Goal: Communication & Community: Answer question/provide support

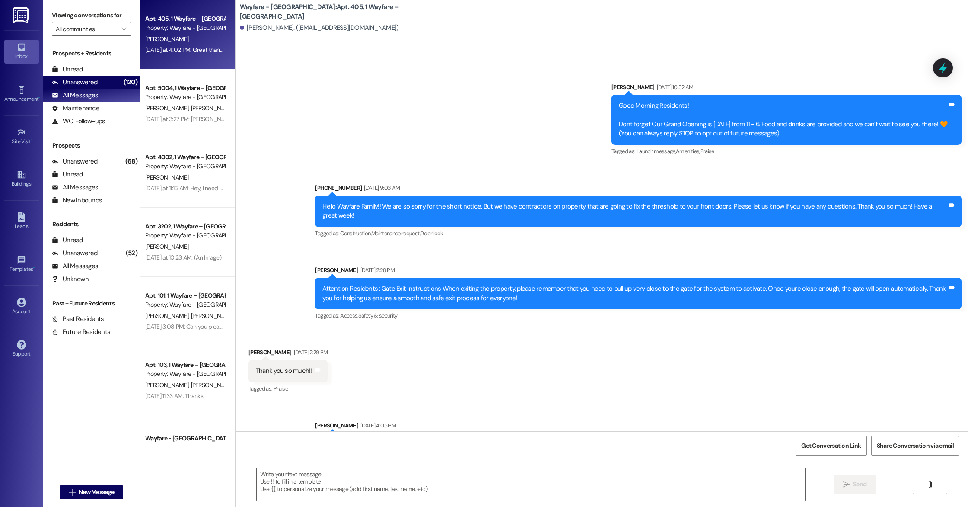
scroll to position [8522, 0]
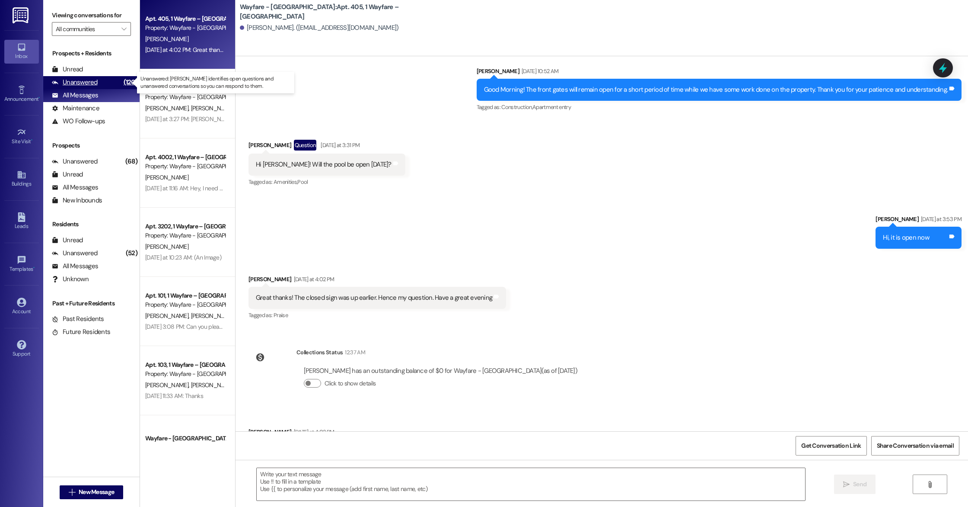
click at [84, 85] on div "Unanswered" at bounding box center [75, 82] width 46 height 9
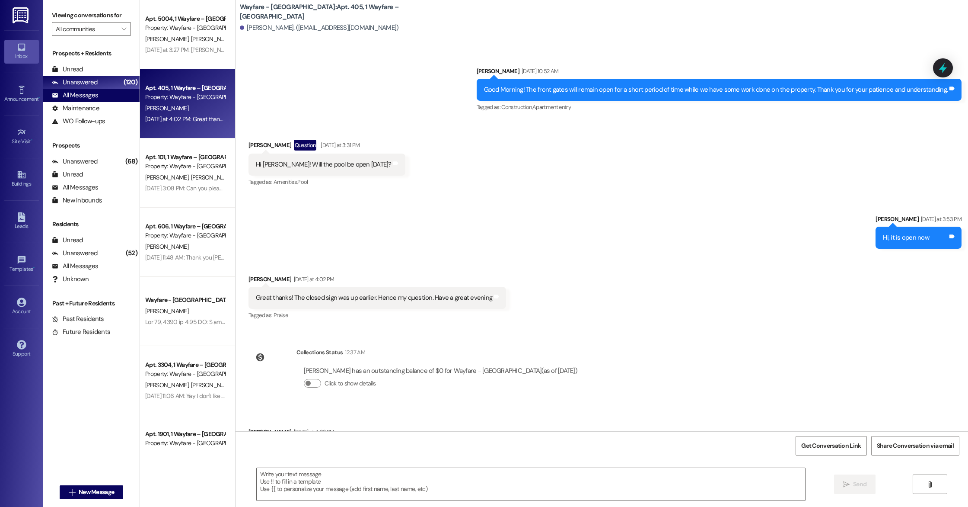
click at [85, 99] on div "All Messages" at bounding box center [75, 95] width 46 height 9
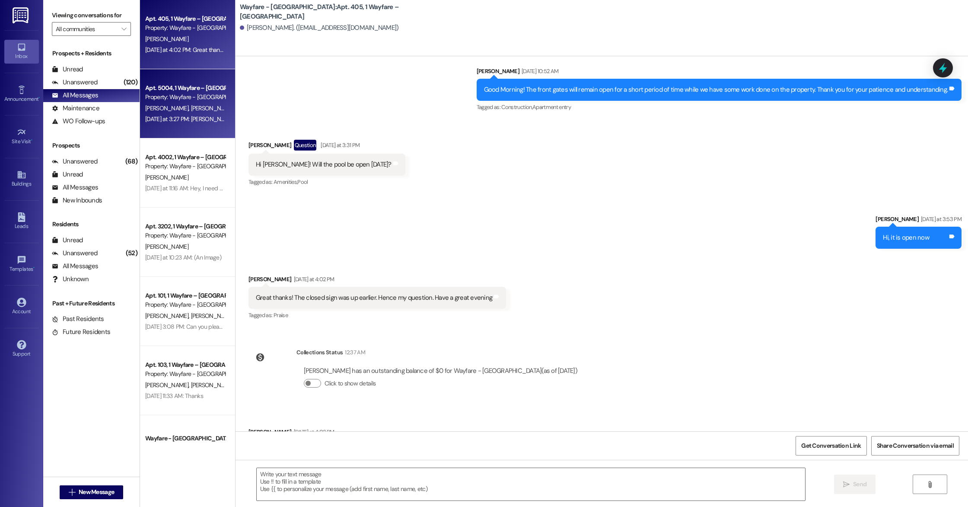
click at [168, 127] on div "Apt. 5004, 1 Wayfare – [GEOGRAPHIC_DATA] Property: Wayfare - [GEOGRAPHIC_DATA] …" at bounding box center [187, 103] width 95 height 69
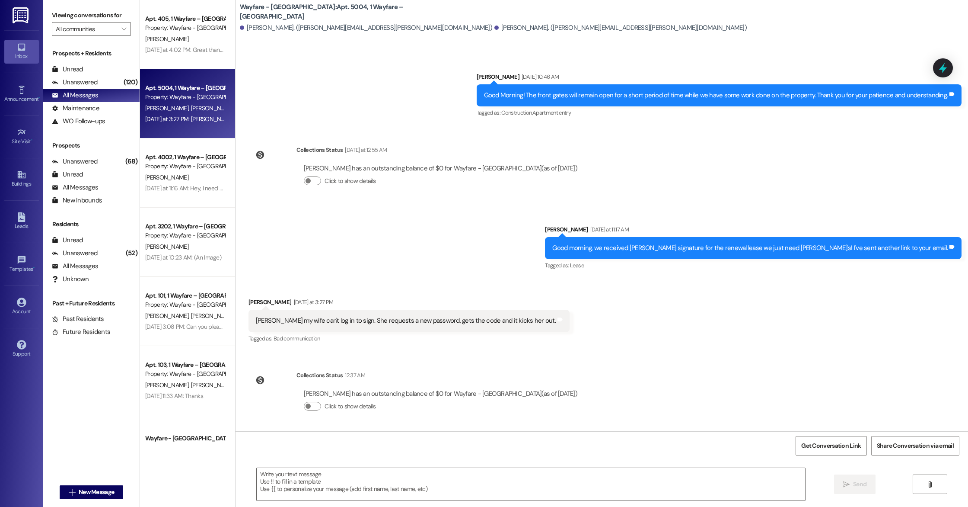
scroll to position [6528, 0]
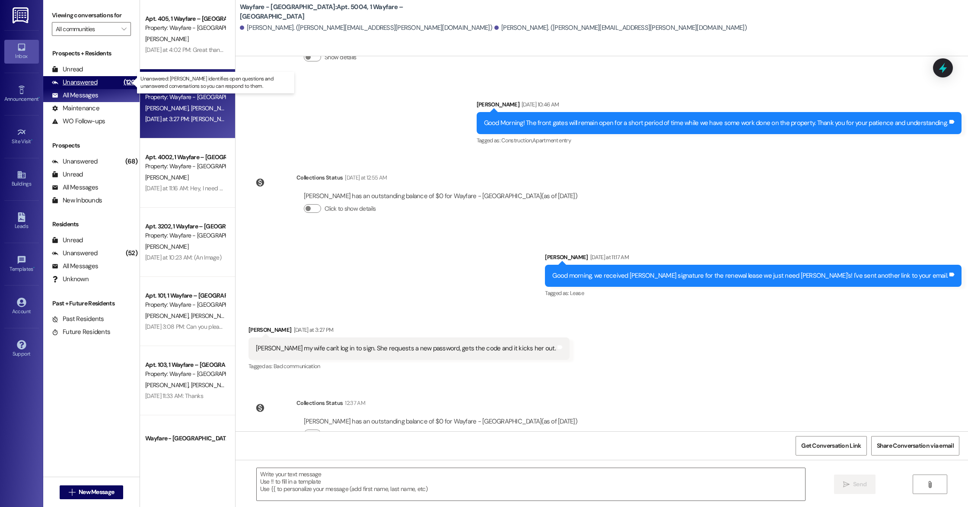
click at [109, 82] on div "Unanswered (120)" at bounding box center [91, 82] width 96 height 13
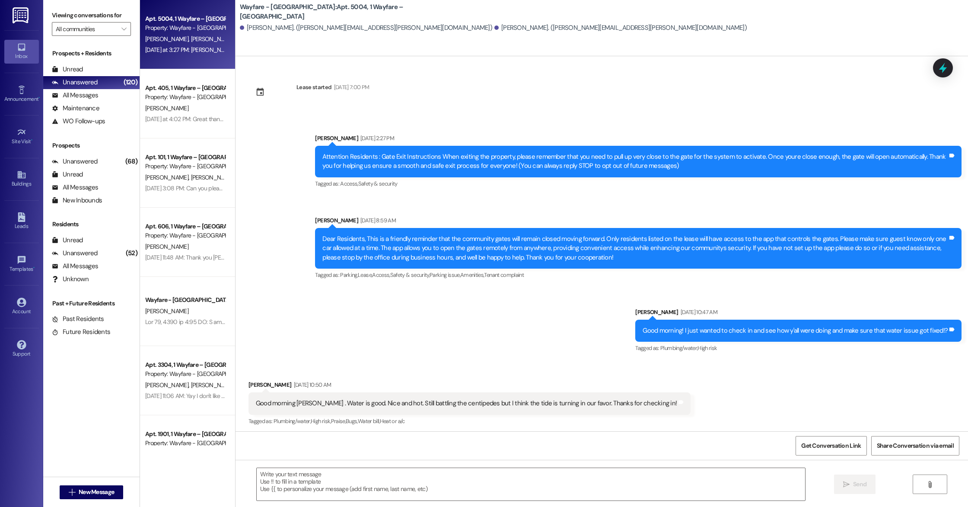
click at [156, 47] on div "[DATE] at 3:27 PM: [PERSON_NAME] my wife can't log in to sign. She requests a n…" at bounding box center [305, 50] width 321 height 8
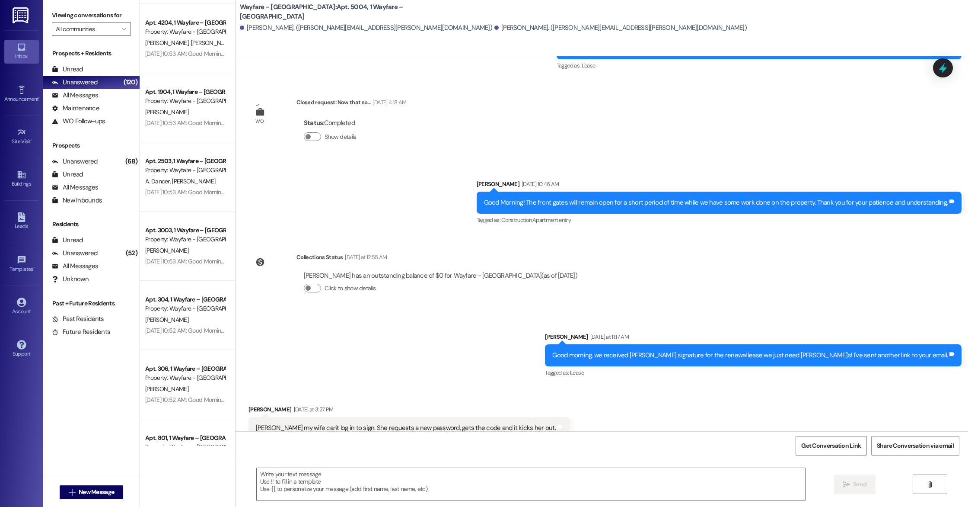
scroll to position [920, 0]
